Goal: Task Accomplishment & Management: Manage account settings

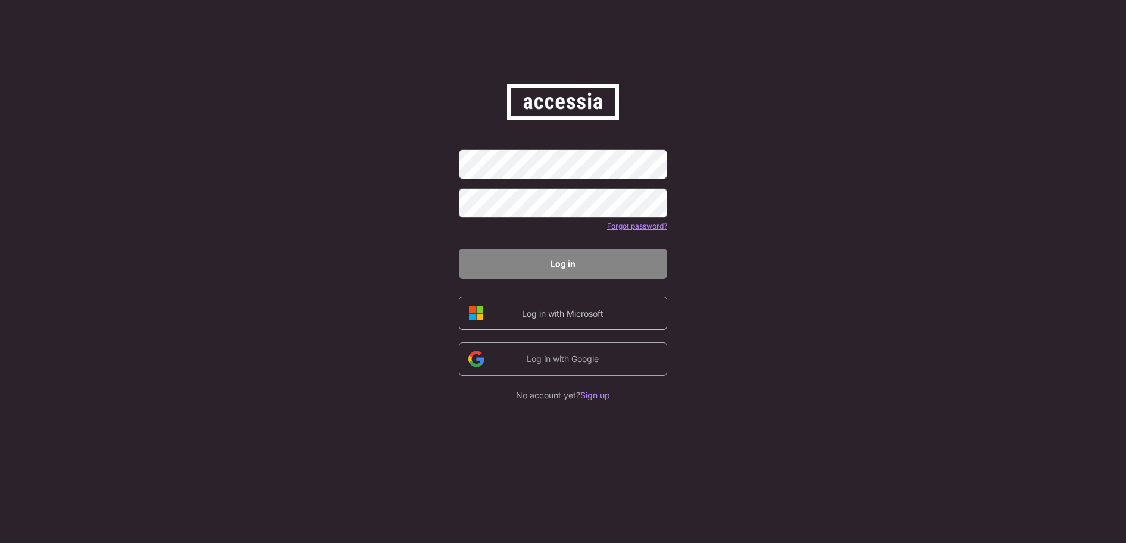
click at [588, 320] on div "Log in with Microsoft" at bounding box center [563, 314] width 101 height 14
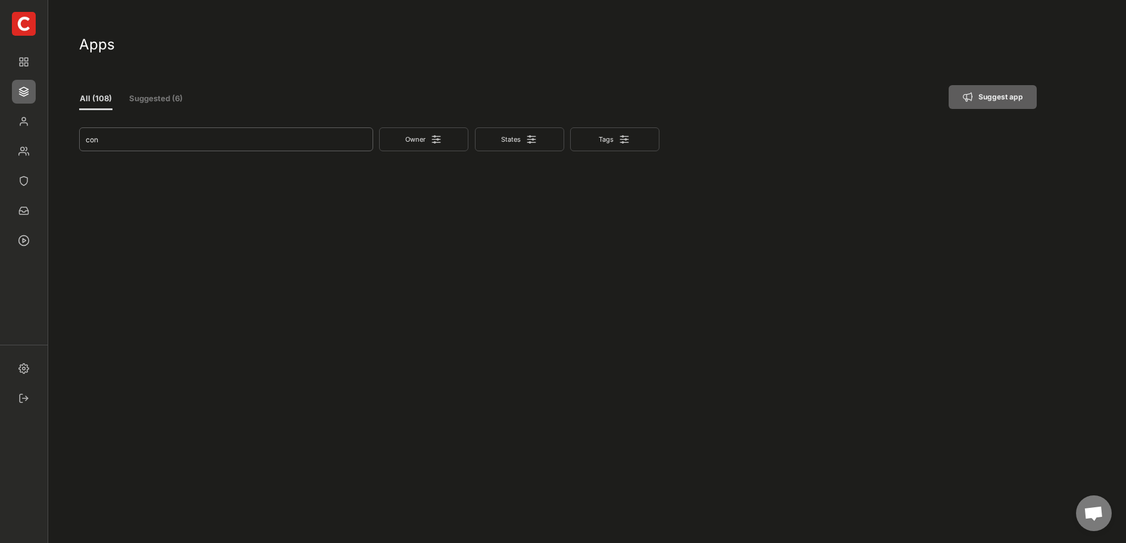
click at [265, 139] on input "input" at bounding box center [226, 139] width 294 height 24
click at [191, 140] on input "input" at bounding box center [226, 139] width 294 height 24
type input "c"
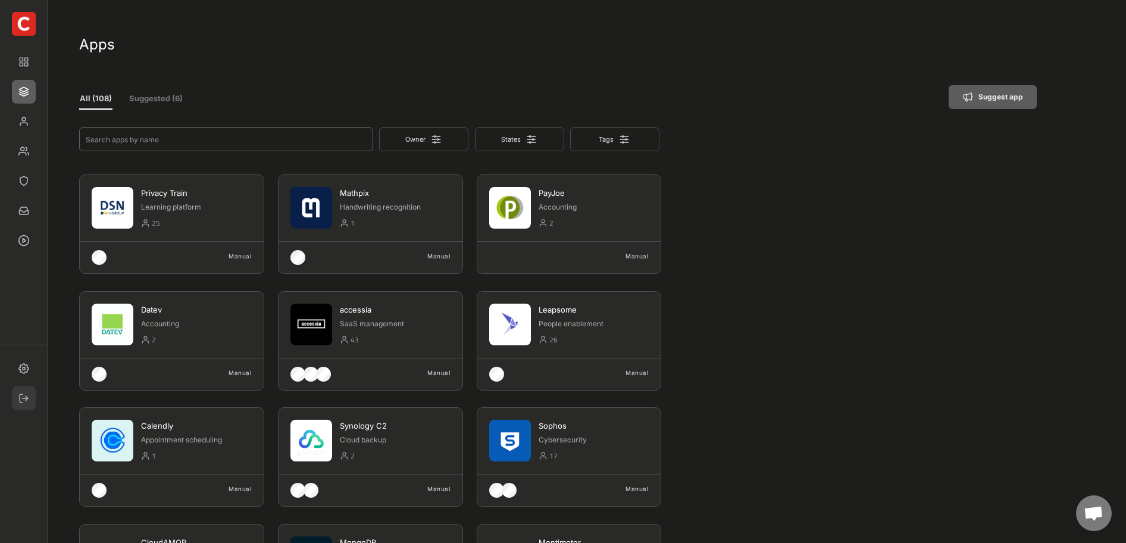
click at [30, 397] on img at bounding box center [24, 398] width 24 height 24
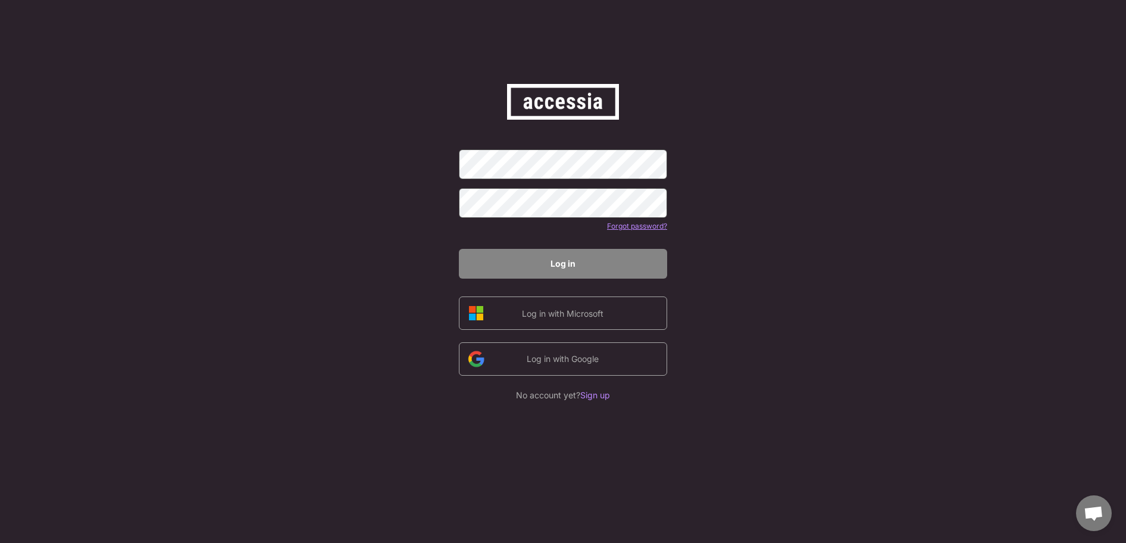
click at [746, 168] on div "Forgot password? Log in Log in with Microsoft Log in with Google No account yet…" at bounding box center [563, 271] width 1126 height 543
click at [541, 322] on div "Log in with Microsoft" at bounding box center [563, 313] width 208 height 33
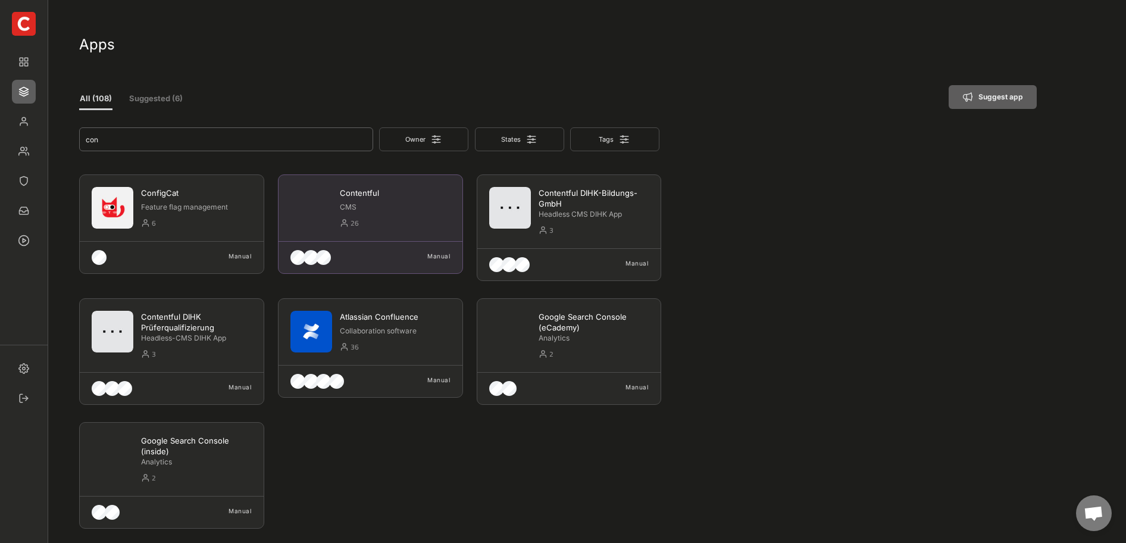
type input "con"
click at [391, 219] on div "26" at bounding box center [401, 224] width 100 height 14
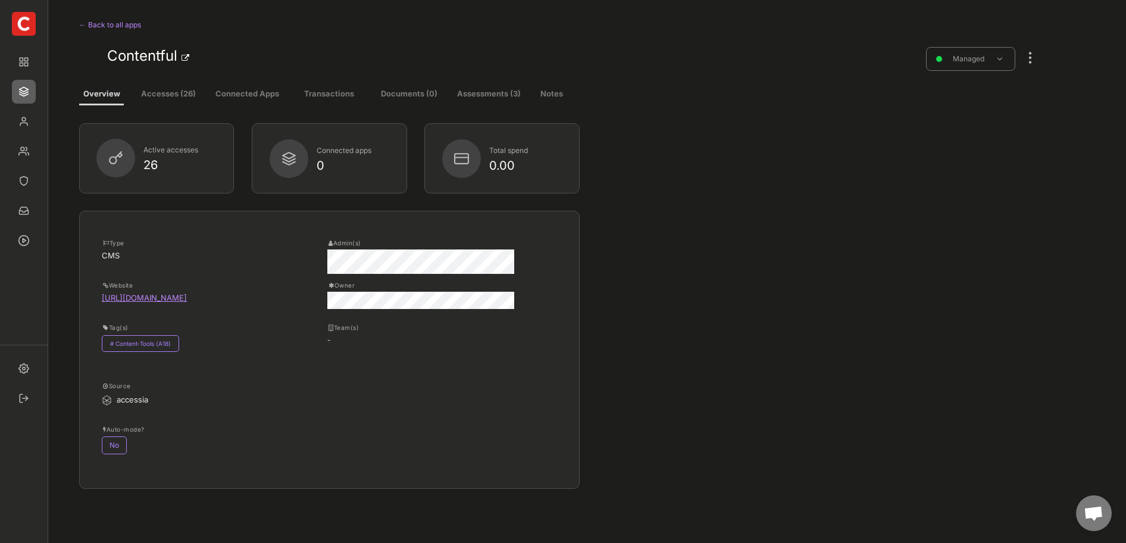
click at [1031, 59] on div at bounding box center [1030, 52] width 15 height 26
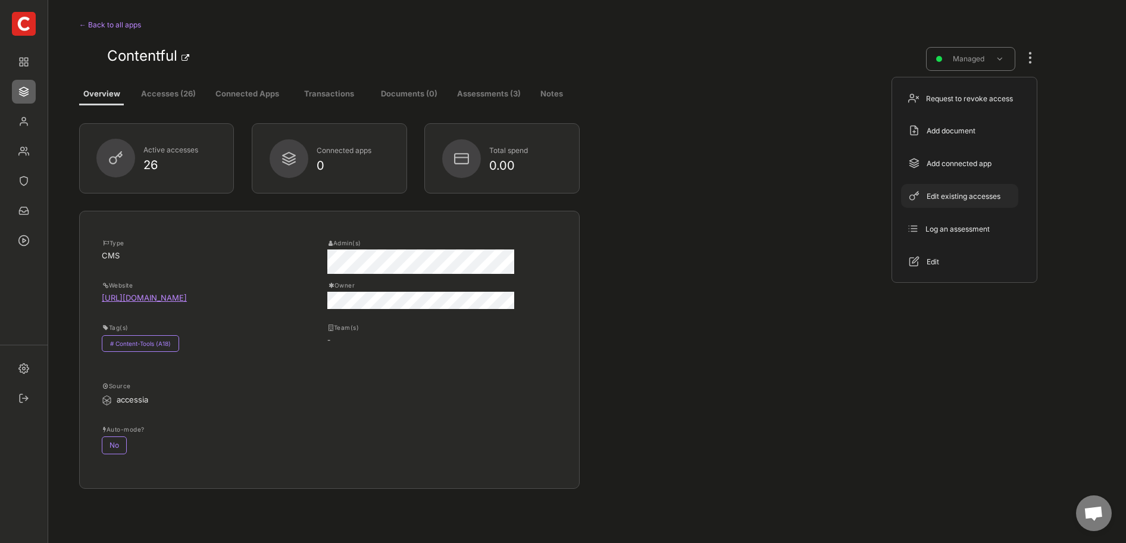
click at [976, 199] on div "Edit existing accesses" at bounding box center [967, 196] width 80 height 11
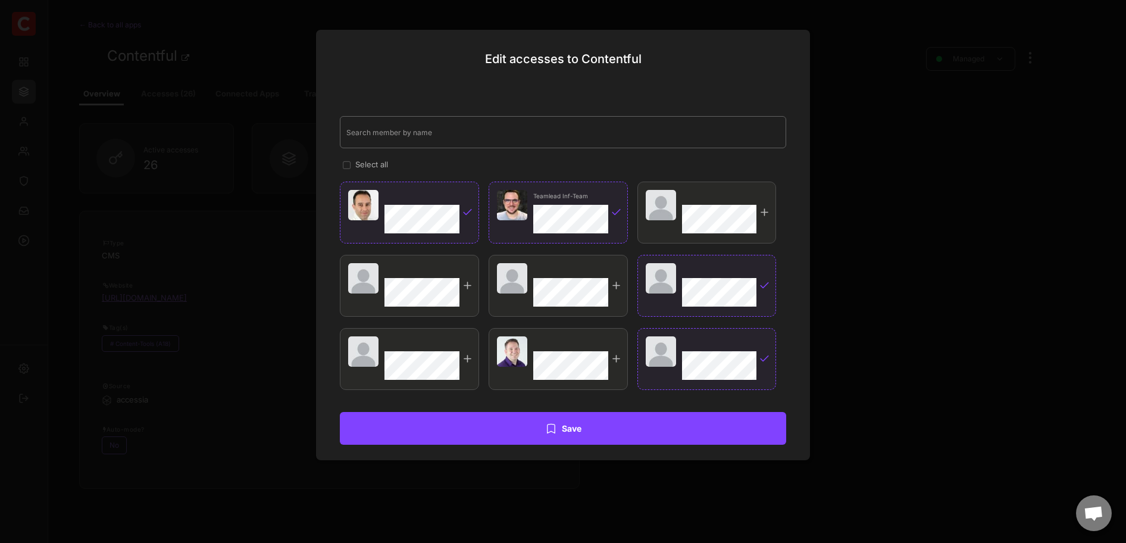
click at [423, 141] on input "input" at bounding box center [563, 132] width 447 height 32
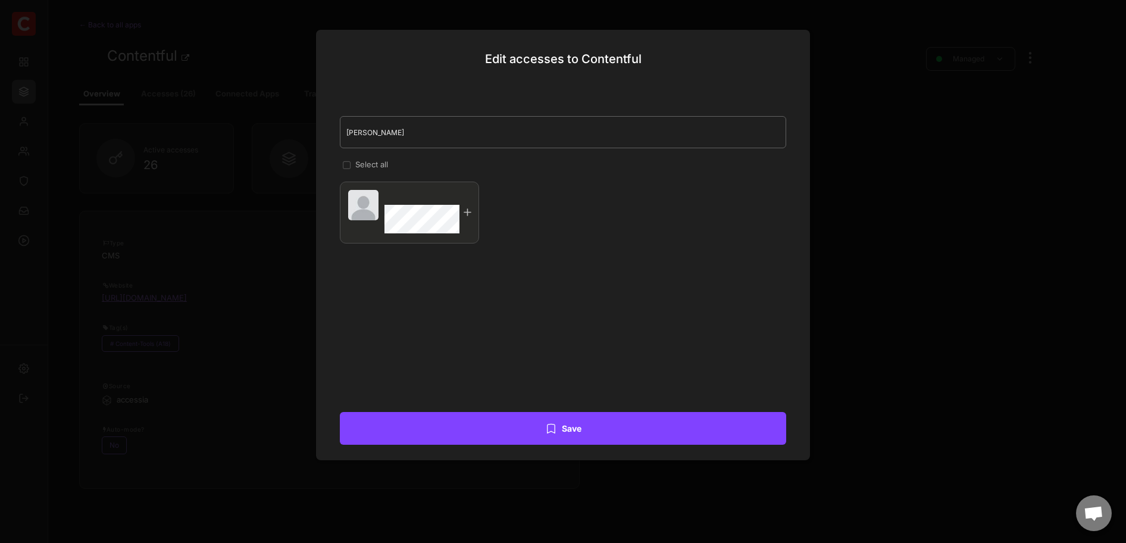
type input "vera"
click at [469, 218] on div at bounding box center [409, 213] width 139 height 62
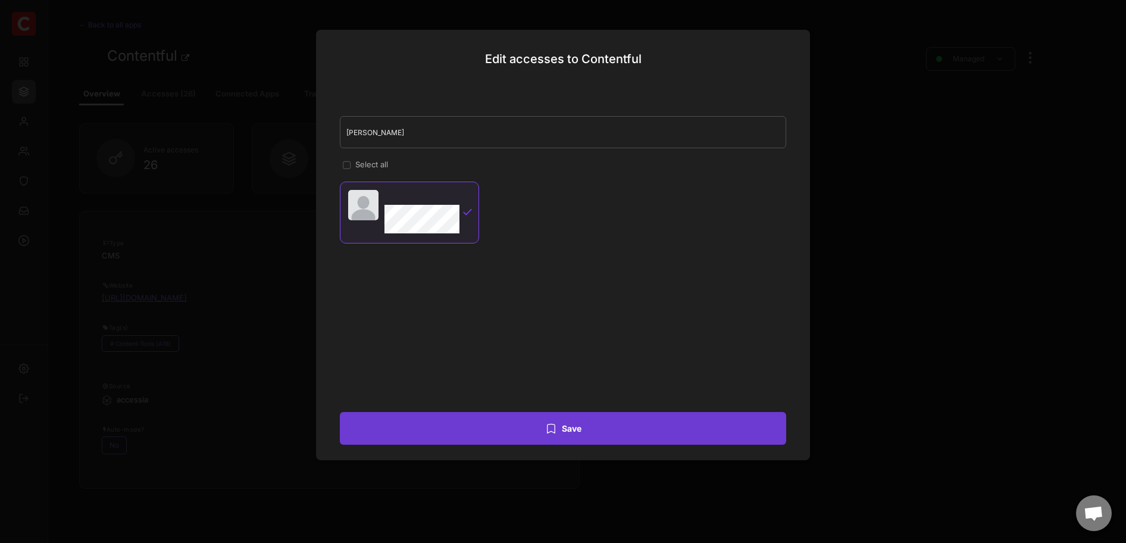
click at [573, 426] on button "Save" at bounding box center [563, 428] width 447 height 33
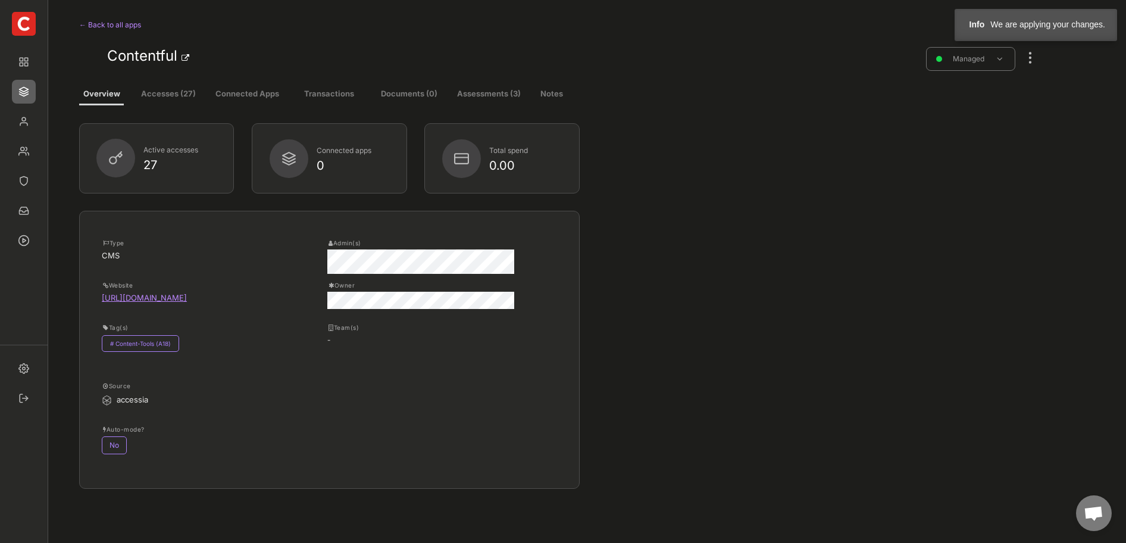
click at [173, 90] on button "Accesses (27)" at bounding box center [168, 94] width 68 height 21
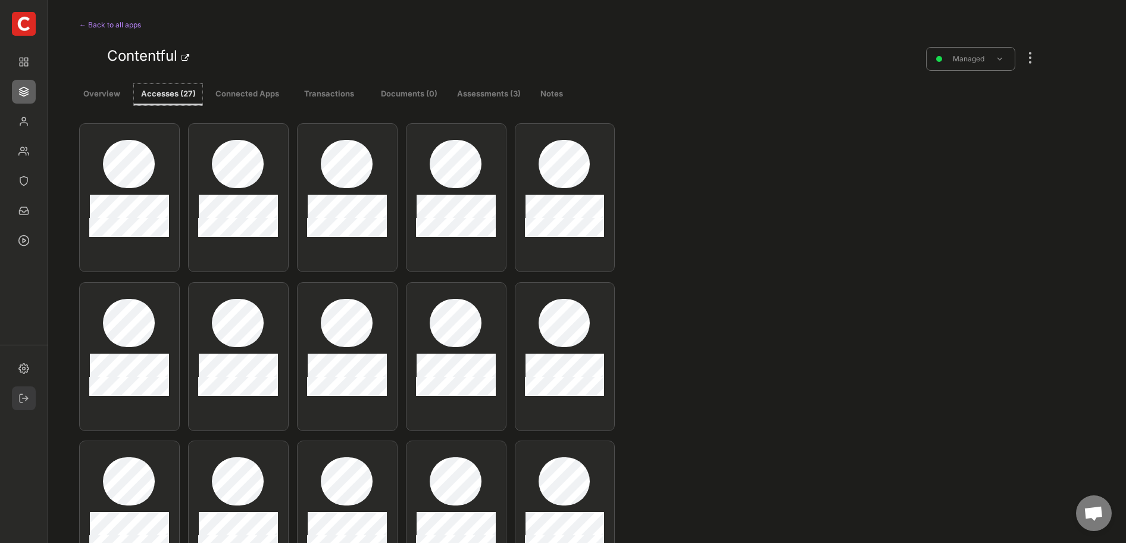
click at [33, 398] on img at bounding box center [24, 398] width 24 height 24
